Goal: Task Accomplishment & Management: Manage account settings

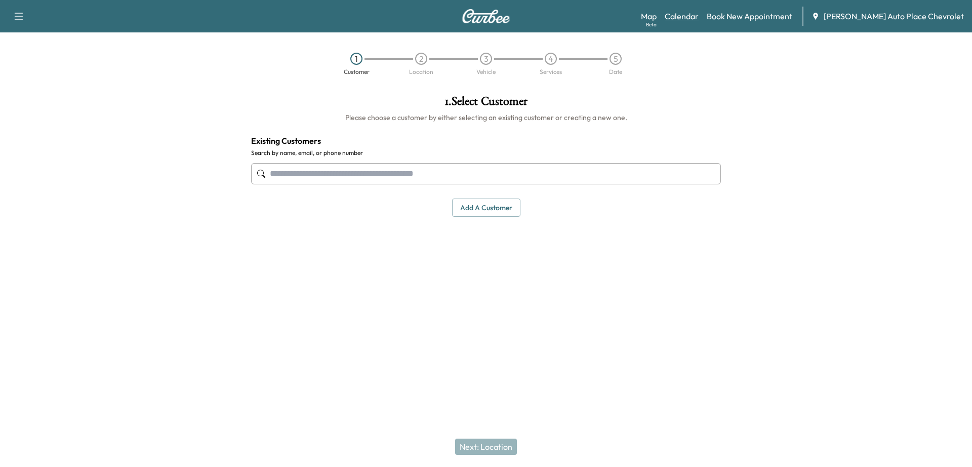
click at [699, 16] on link "Calendar" at bounding box center [682, 16] width 34 height 12
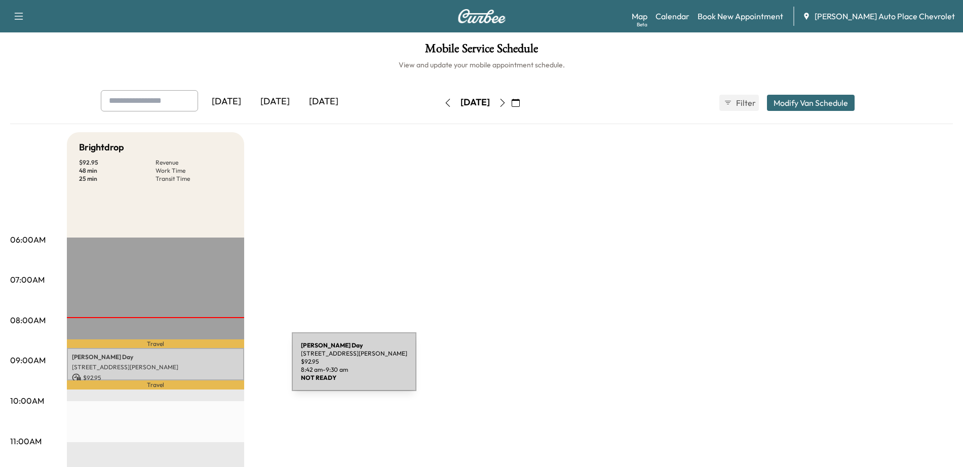
click at [216, 368] on p "[STREET_ADDRESS][PERSON_NAME]" at bounding box center [155, 367] width 167 height 8
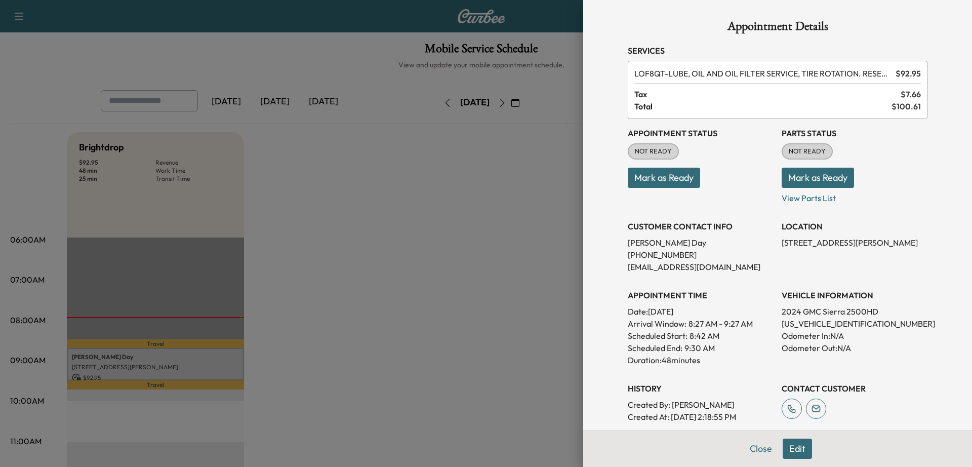
click at [645, 182] on button "Mark as Ready" at bounding box center [664, 178] width 72 height 20
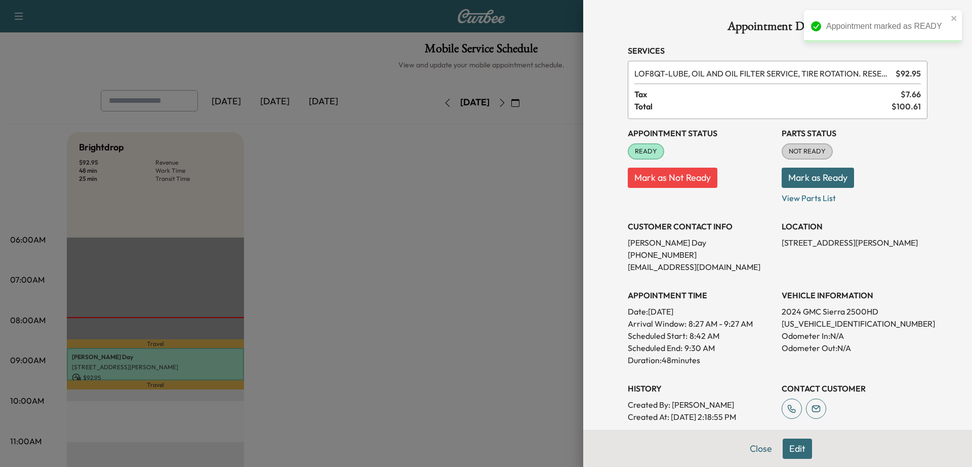
click at [794, 182] on button "Mark as Ready" at bounding box center [818, 178] width 72 height 20
click at [755, 449] on button "Close" at bounding box center [760, 449] width 35 height 20
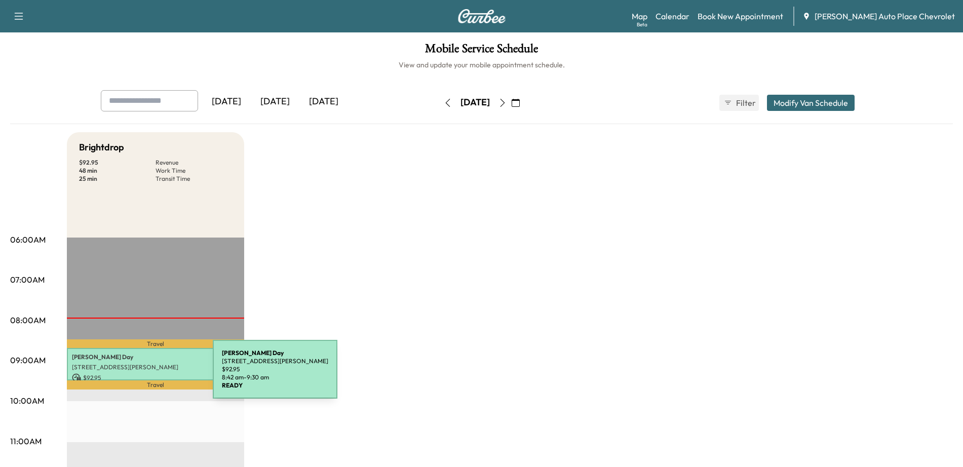
click at [138, 376] on p "$ 92.95" at bounding box center [155, 377] width 167 height 9
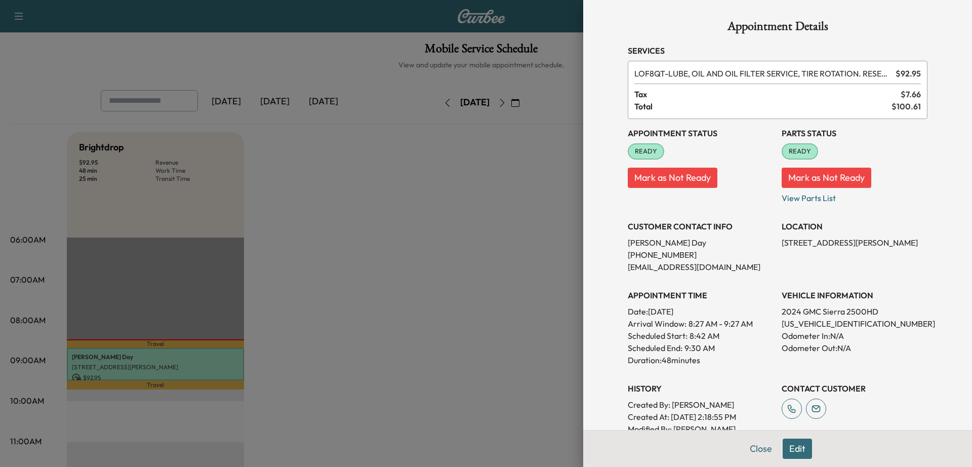
click at [344, 224] on div at bounding box center [486, 233] width 972 height 467
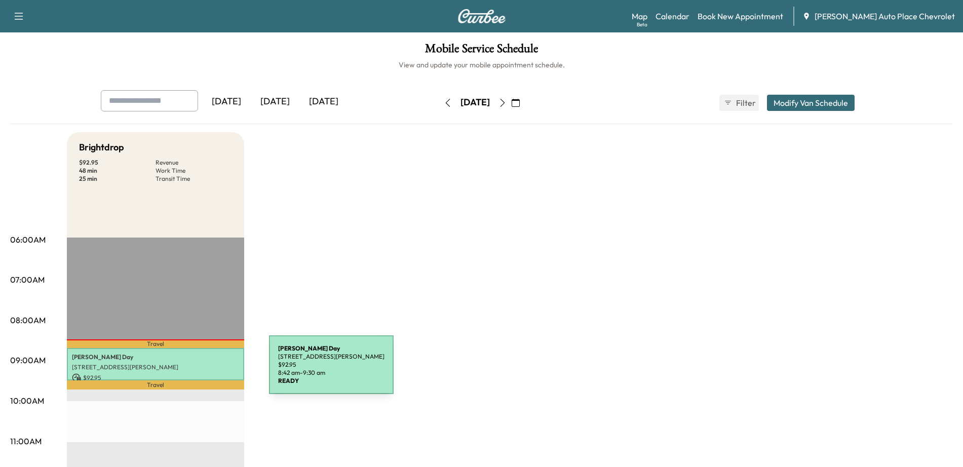
click at [193, 370] on div "[PERSON_NAME] Day [STREET_ADDRESS][PERSON_NAME] $ 92.95 8:42 am - 9:30 am" at bounding box center [155, 364] width 177 height 33
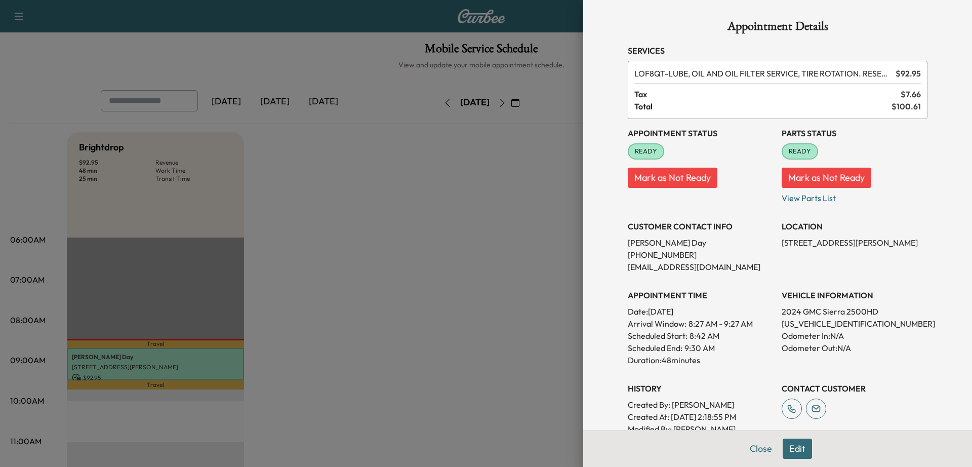
click at [536, 201] on div at bounding box center [486, 233] width 972 height 467
